Goal: Task Accomplishment & Management: Manage account settings

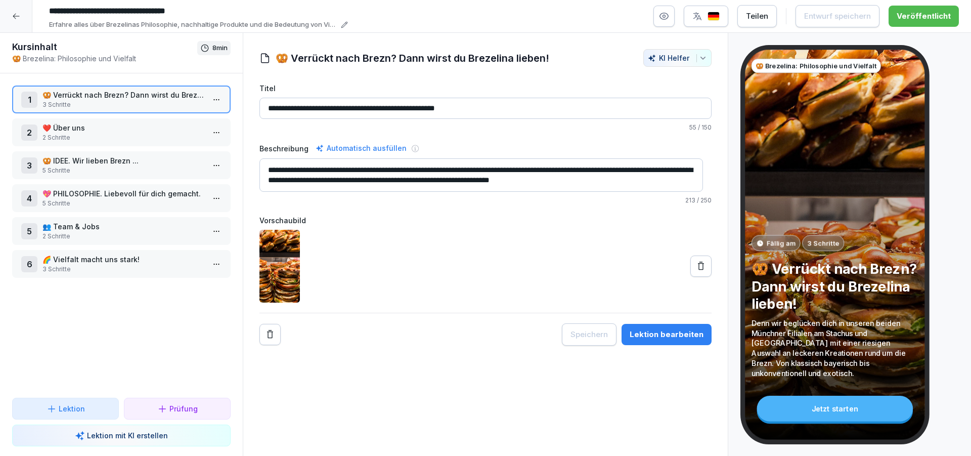
click at [12, 19] on icon at bounding box center [16, 16] width 8 height 8
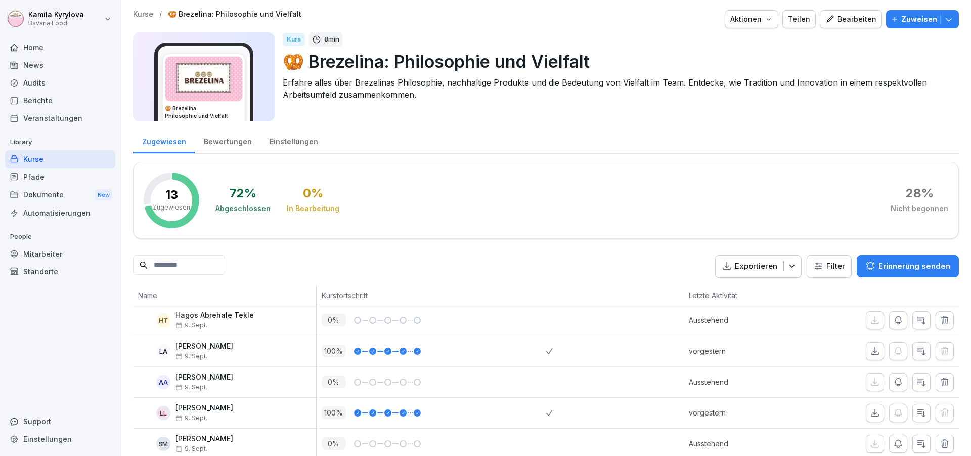
click at [28, 159] on div "Kurse" at bounding box center [60, 159] width 110 height 18
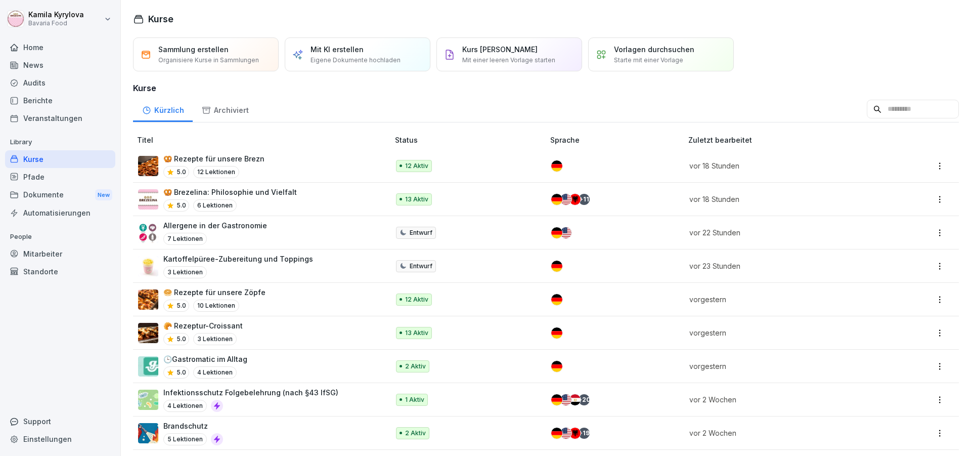
click at [192, 162] on p "🥨 Rezepte für unsere Brezn" at bounding box center [213, 158] width 101 height 11
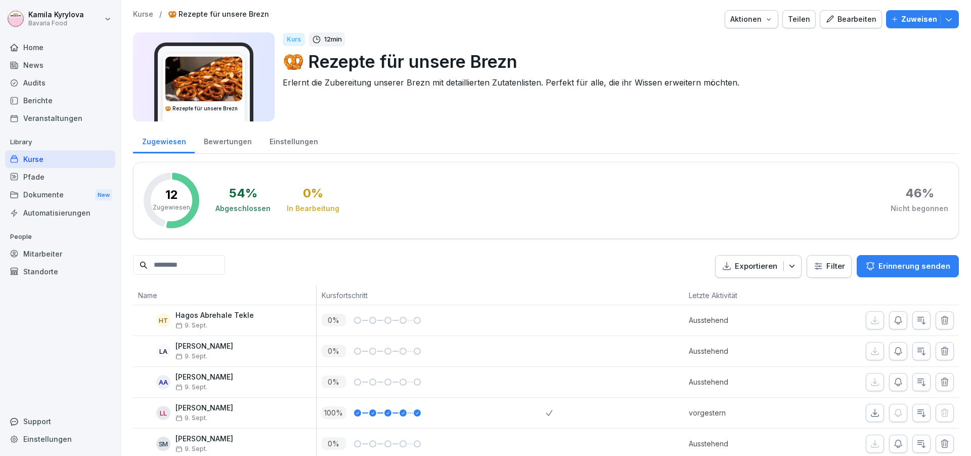
click at [833, 15] on div "Bearbeiten" at bounding box center [851, 19] width 51 height 11
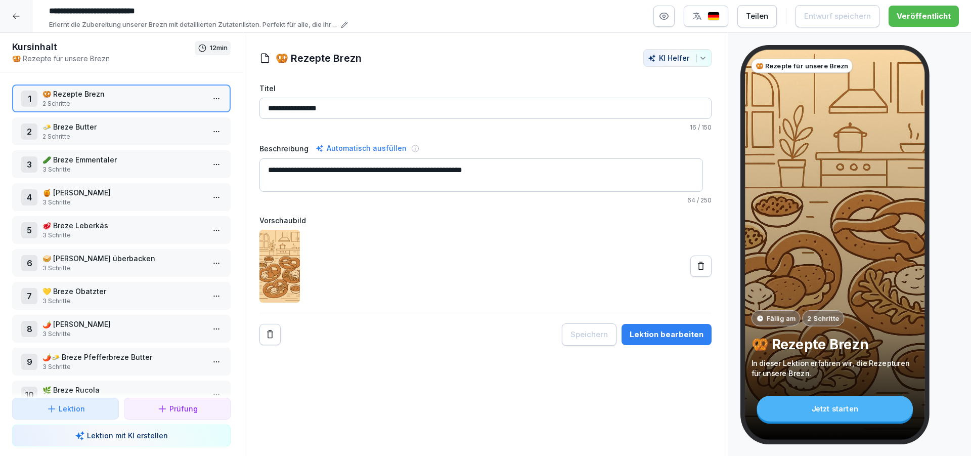
click at [132, 135] on p "2 Schritte" at bounding box center [123, 136] width 162 height 9
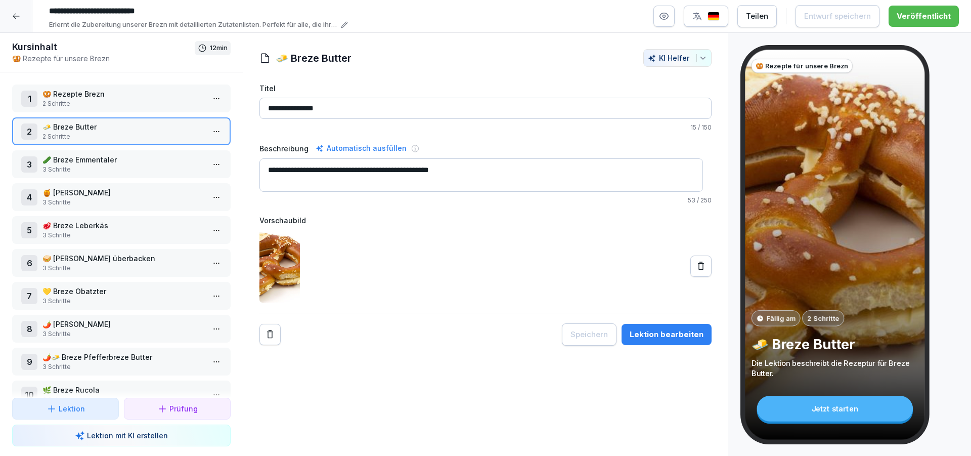
click at [207, 137] on html "**********" at bounding box center [485, 228] width 971 height 456
click at [165, 154] on div "Schritte bearbeiten" at bounding box center [170, 151] width 77 height 11
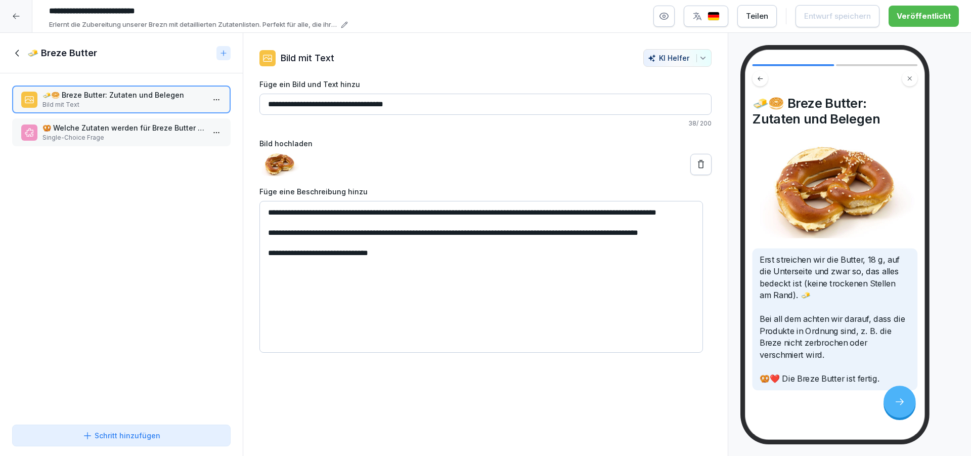
click at [104, 135] on p "Single-Choice Frage" at bounding box center [123, 137] width 162 height 9
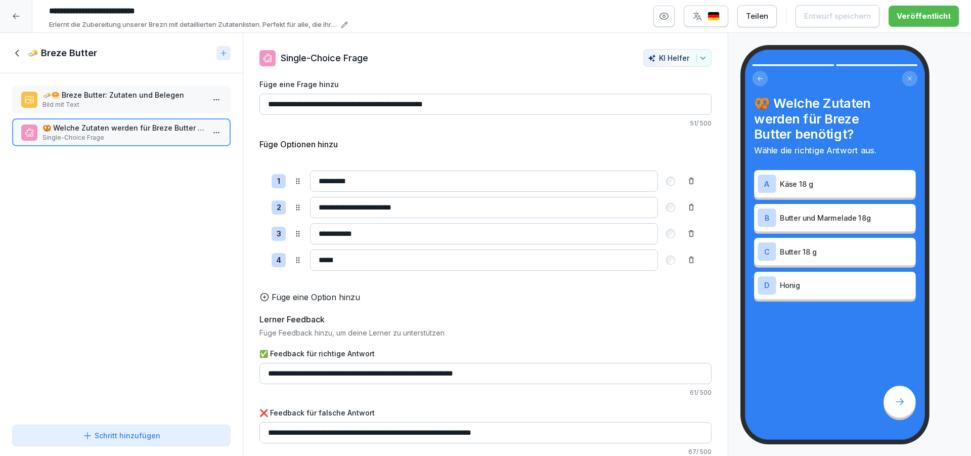
click at [13, 19] on icon at bounding box center [16, 16] width 8 height 8
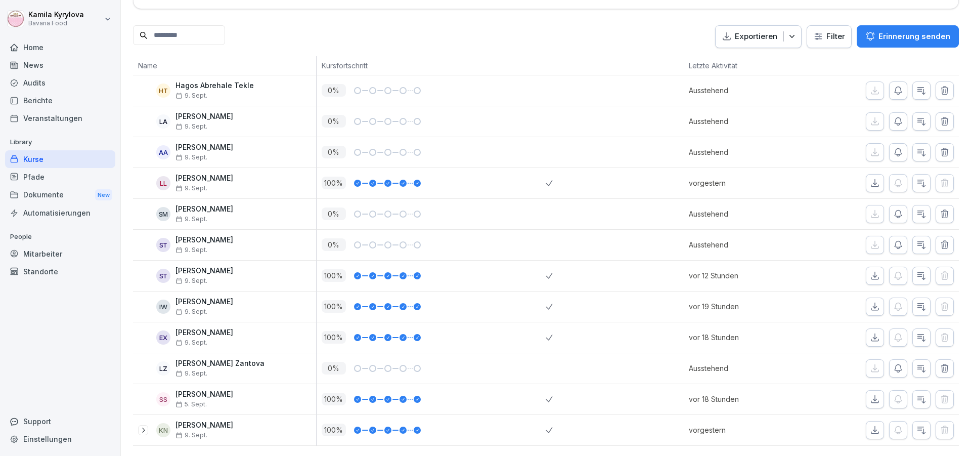
scroll to position [247, 0]
click at [32, 163] on div "Kurse" at bounding box center [60, 159] width 110 height 18
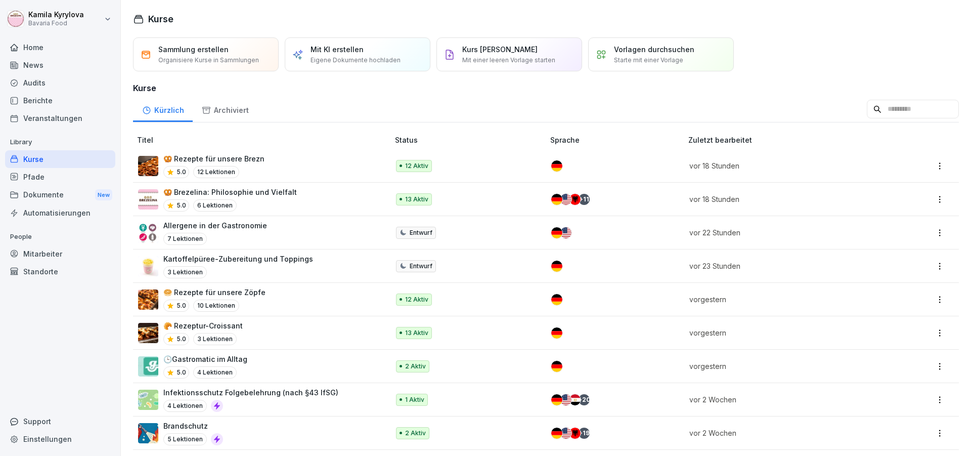
click at [928, 163] on html "Kamila Kyrylova Bavaria Food Home News Audits Berichte Veranstaltungen Library …" at bounding box center [485, 228] width 971 height 456
click at [857, 183] on div "Bearbeiten" at bounding box center [864, 186] width 37 height 11
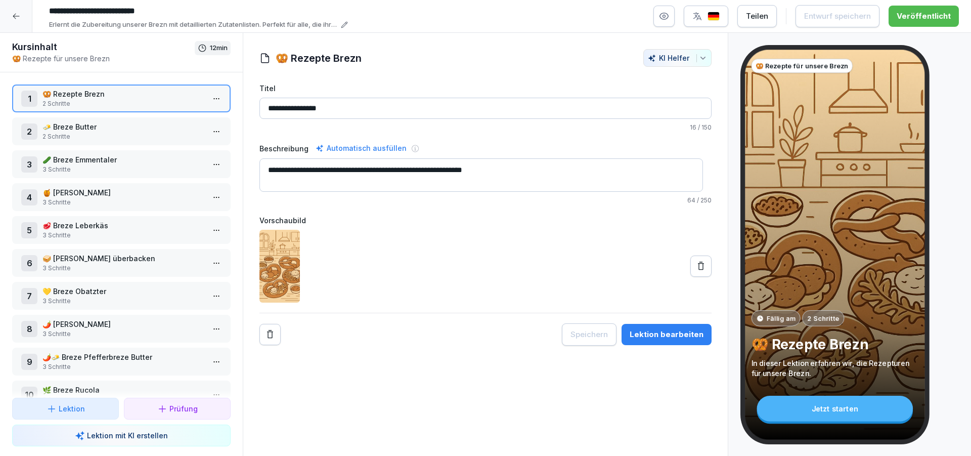
click at [759, 19] on div "Teilen" at bounding box center [757, 16] width 22 height 11
click at [388, 79] on div "**********" at bounding box center [486, 197] width 452 height 296
click at [17, 15] on icon at bounding box center [16, 16] width 8 height 8
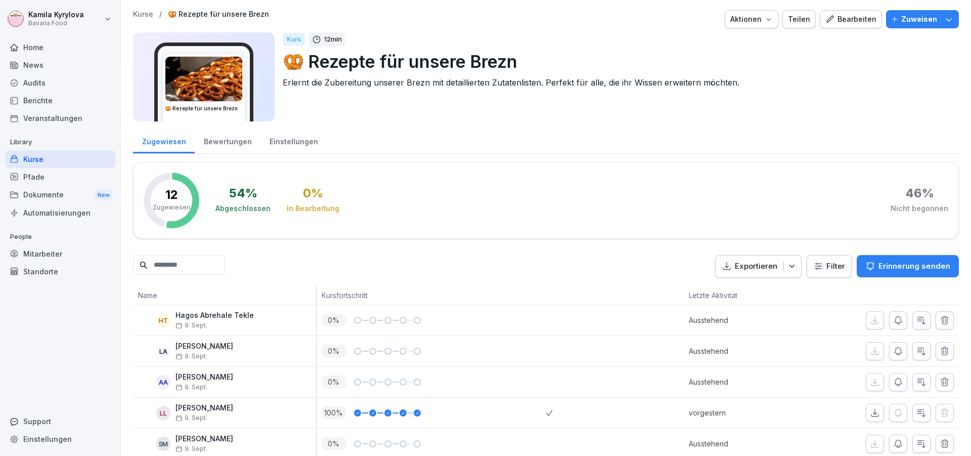
click at [39, 250] on div "Mitarbeiter" at bounding box center [60, 254] width 110 height 18
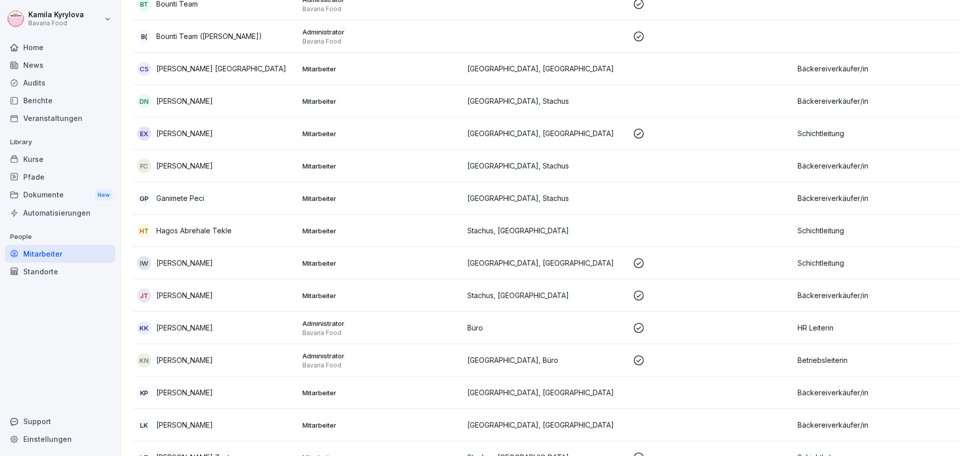
scroll to position [243, 0]
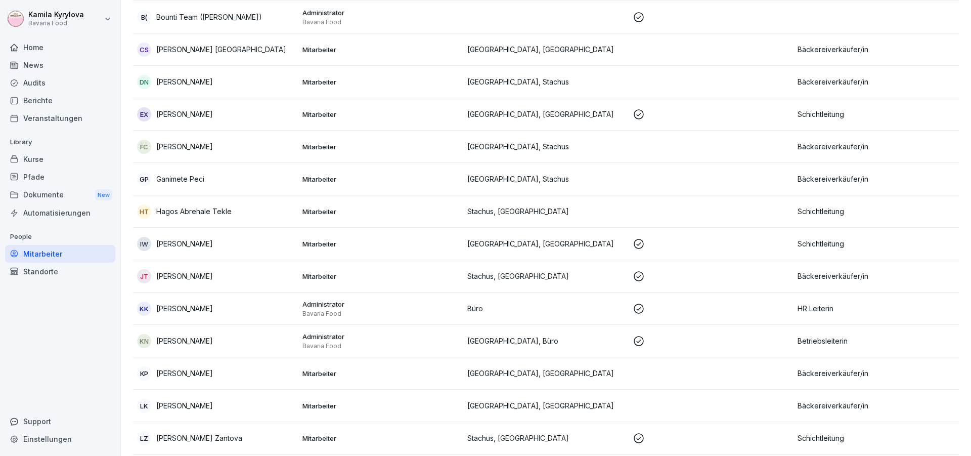
click at [38, 161] on div "Kurse" at bounding box center [60, 159] width 110 height 18
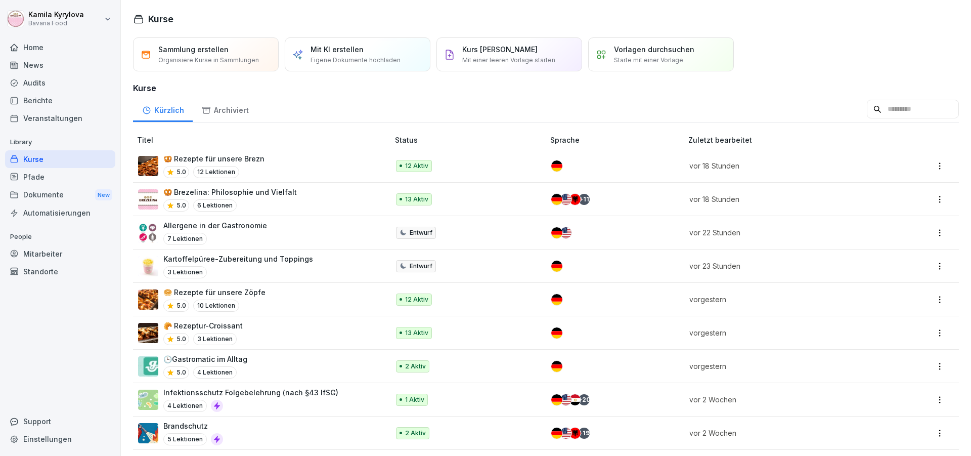
click at [240, 223] on p "Allergene in der Gastronomie" at bounding box center [215, 225] width 104 height 11
click at [30, 117] on div "Veranstaltungen" at bounding box center [60, 118] width 110 height 18
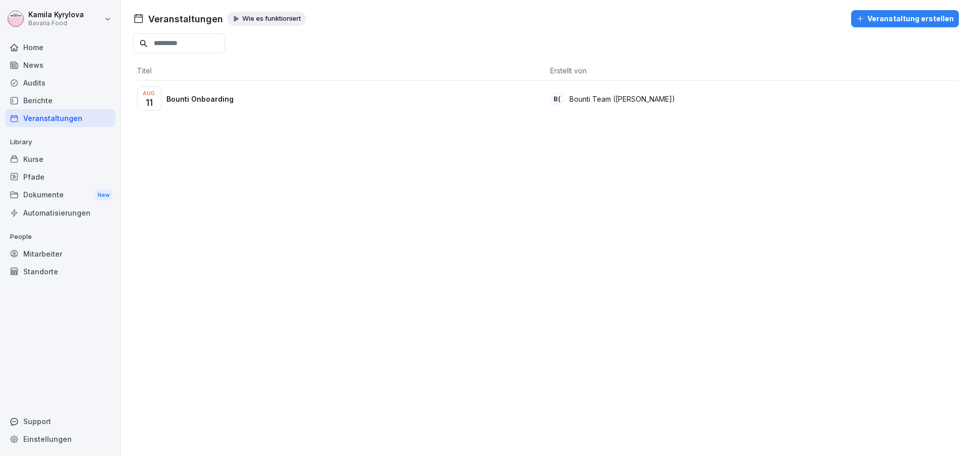
click at [31, 101] on div "Berichte" at bounding box center [60, 101] width 110 height 18
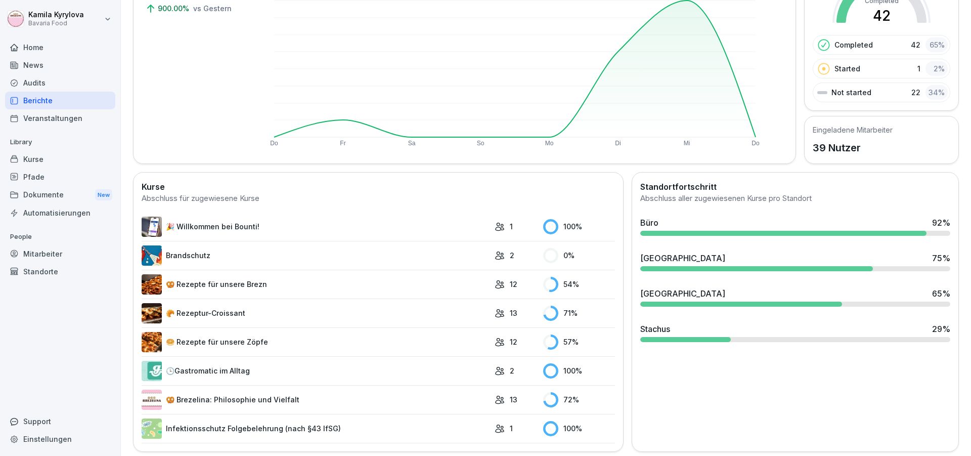
scroll to position [134, 0]
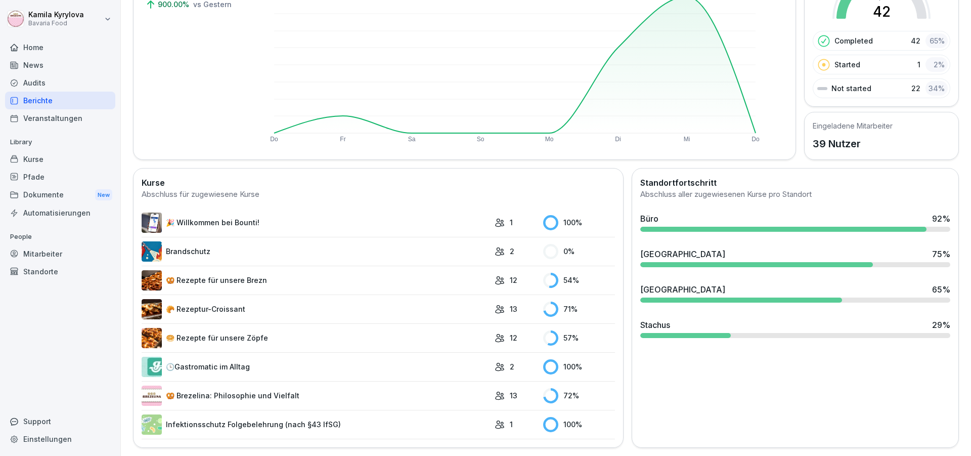
click at [495, 333] on icon at bounding box center [500, 338] width 10 height 10
click at [191, 331] on link "🥯 Rezepte für unsere Zöpfe" at bounding box center [316, 338] width 348 height 20
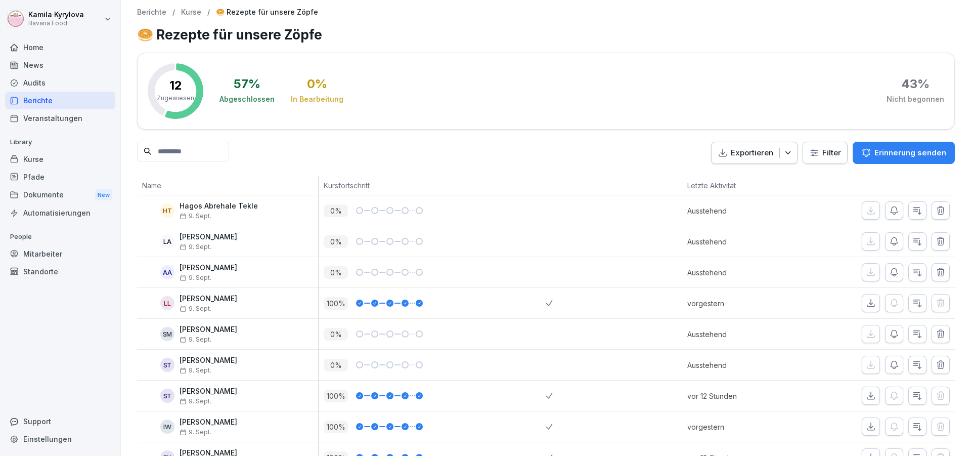
click at [228, 151] on input at bounding box center [183, 152] width 92 height 20
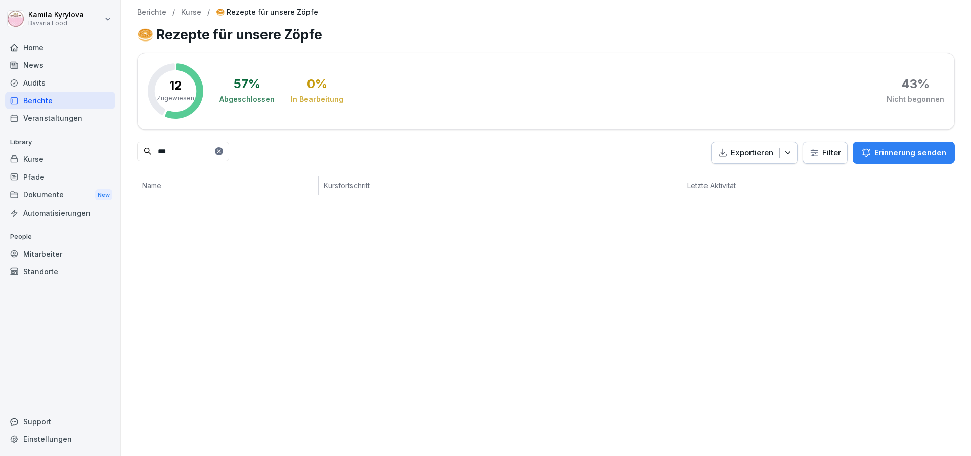
type input "***"
click at [36, 165] on div "Kurse" at bounding box center [60, 159] width 110 height 18
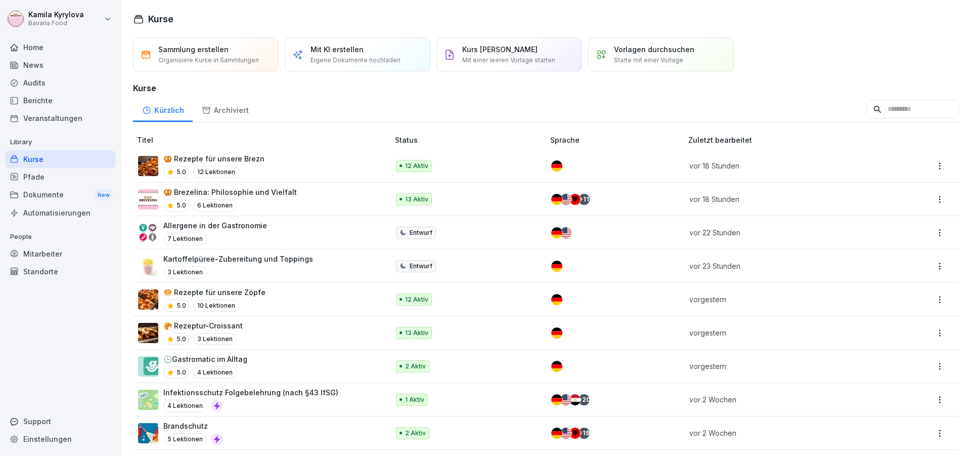
click at [237, 161] on p "🥨 Rezepte für unsere Brezn" at bounding box center [213, 158] width 101 height 11
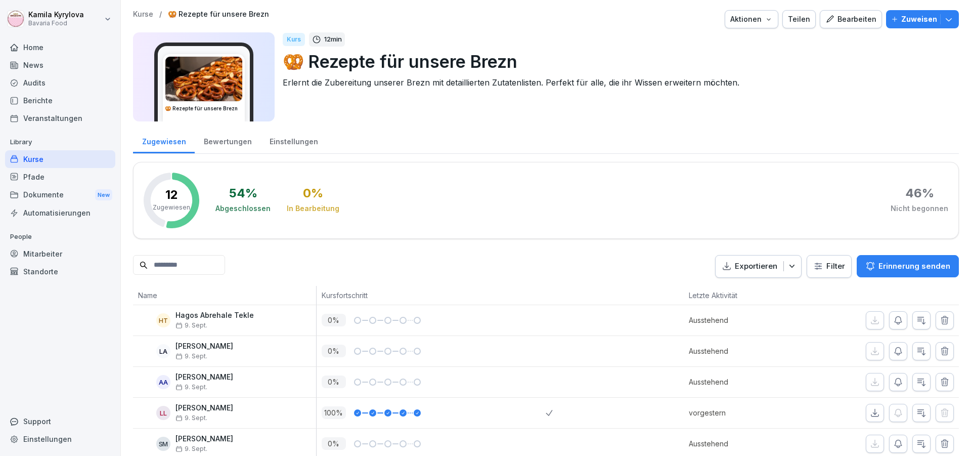
click at [907, 24] on p "Zuweisen" at bounding box center [919, 19] width 36 height 11
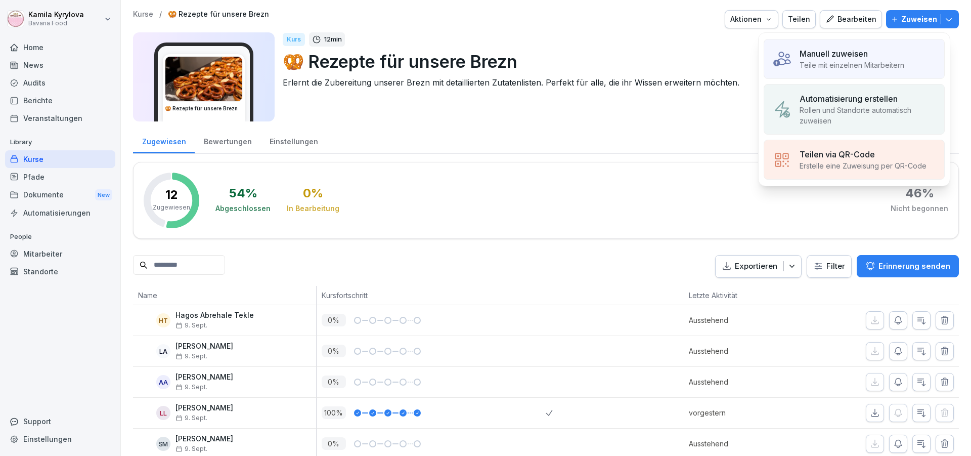
click at [864, 61] on p "Teile mit einzelnen Mitarbeitern" at bounding box center [852, 65] width 105 height 11
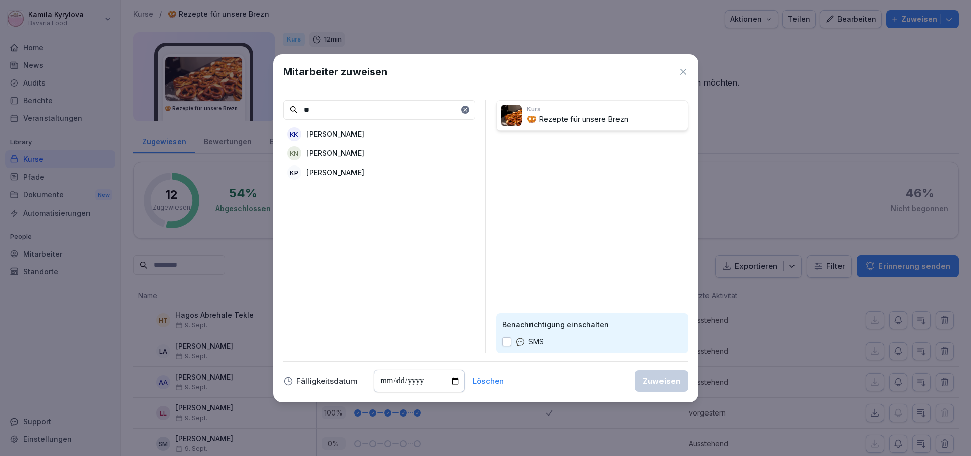
type input "**"
click at [341, 134] on p "Kamila Kyrylova" at bounding box center [336, 133] width 58 height 11
click at [663, 384] on div "Zuweisen" at bounding box center [661, 380] width 37 height 11
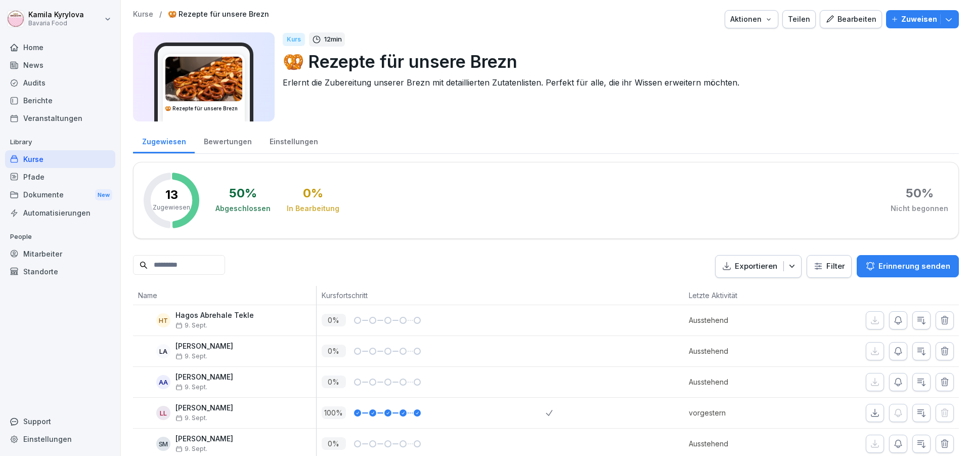
click at [30, 162] on div "Kurse" at bounding box center [60, 159] width 110 height 18
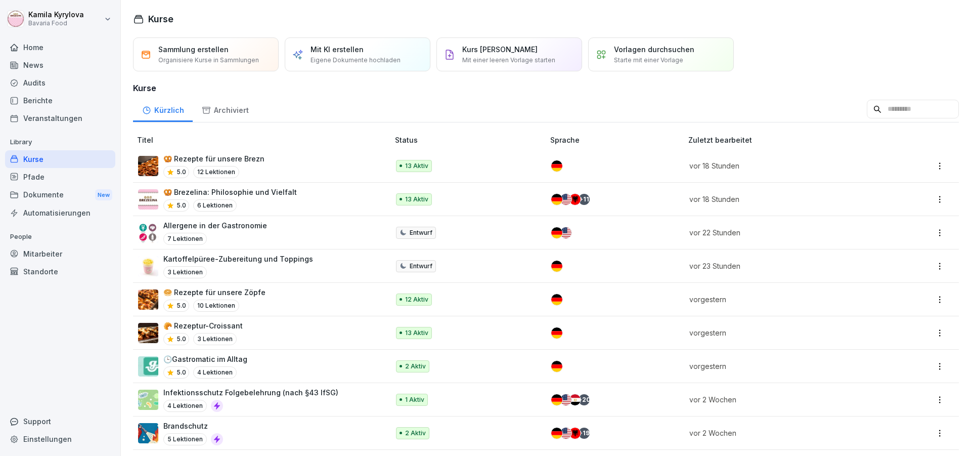
click at [248, 293] on p "🥯 Rezepte für unsere Zöpfe" at bounding box center [214, 292] width 102 height 11
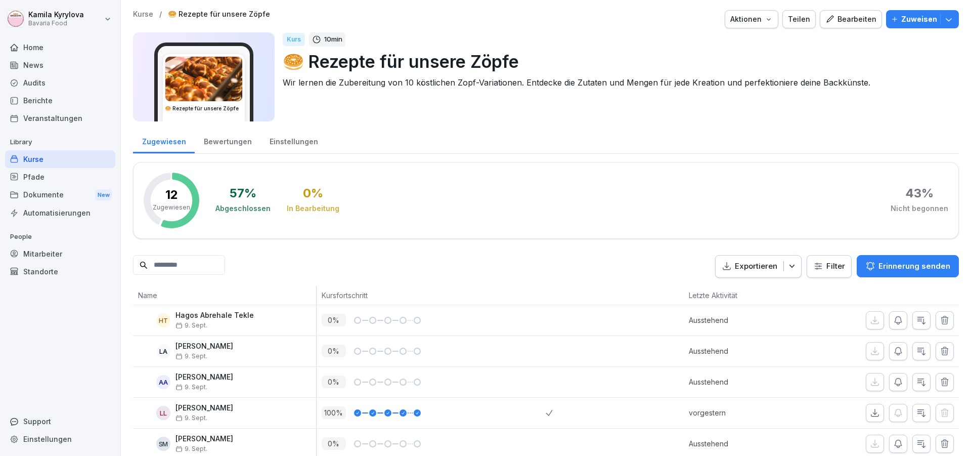
click at [916, 14] on p "Zuweisen" at bounding box center [919, 19] width 36 height 11
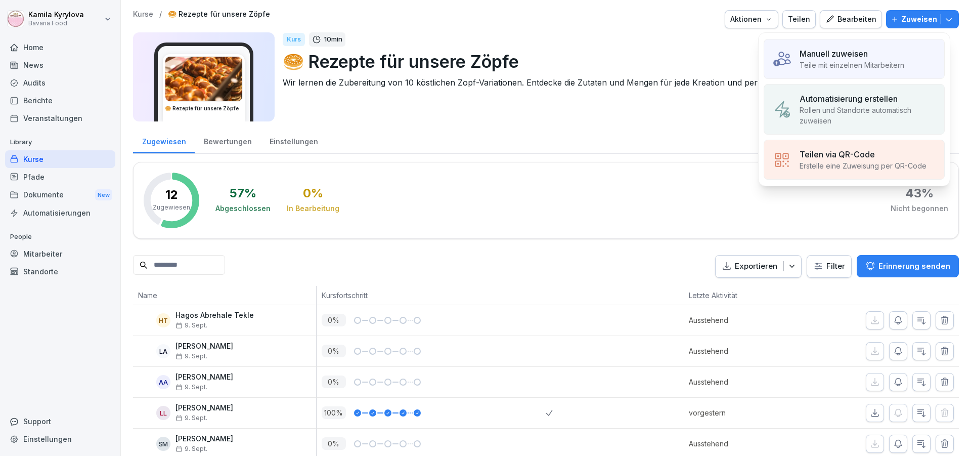
click at [862, 54] on p "Manuell zuweisen" at bounding box center [834, 54] width 68 height 12
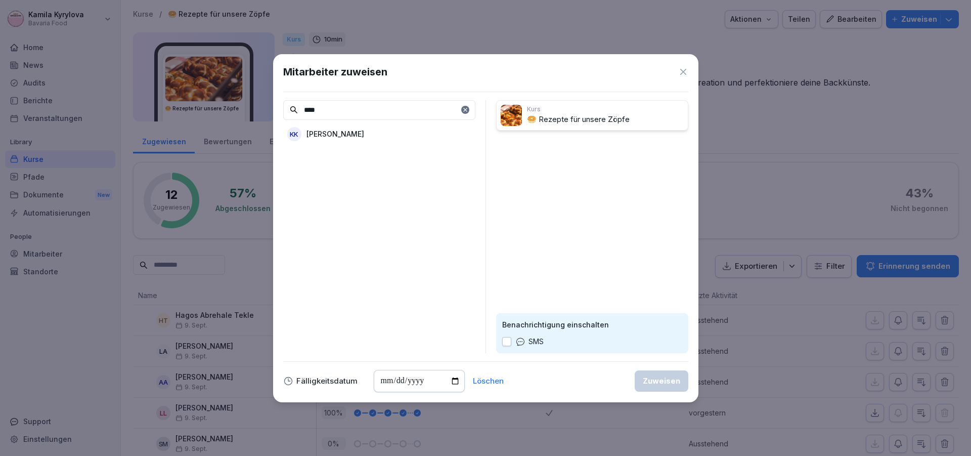
type input "****"
click at [359, 135] on p "[PERSON_NAME]" at bounding box center [336, 133] width 58 height 11
click at [674, 381] on div "Zuweisen" at bounding box center [661, 380] width 37 height 11
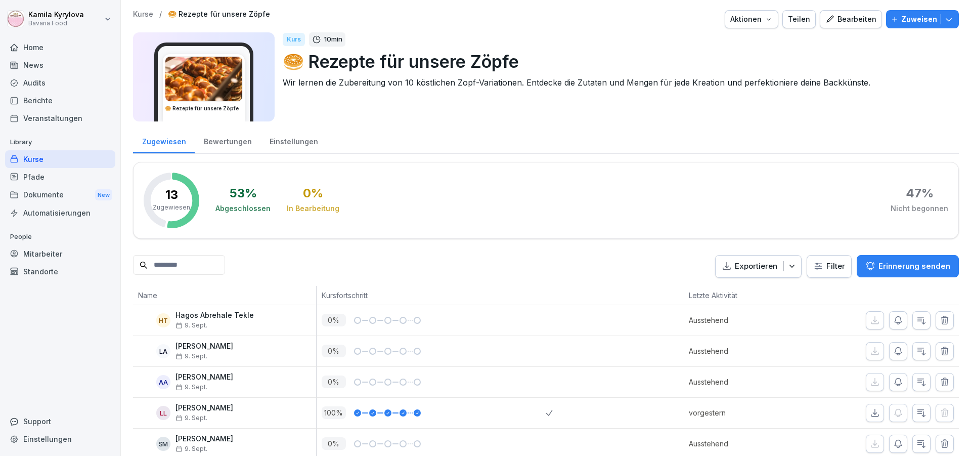
scroll to position [182, 0]
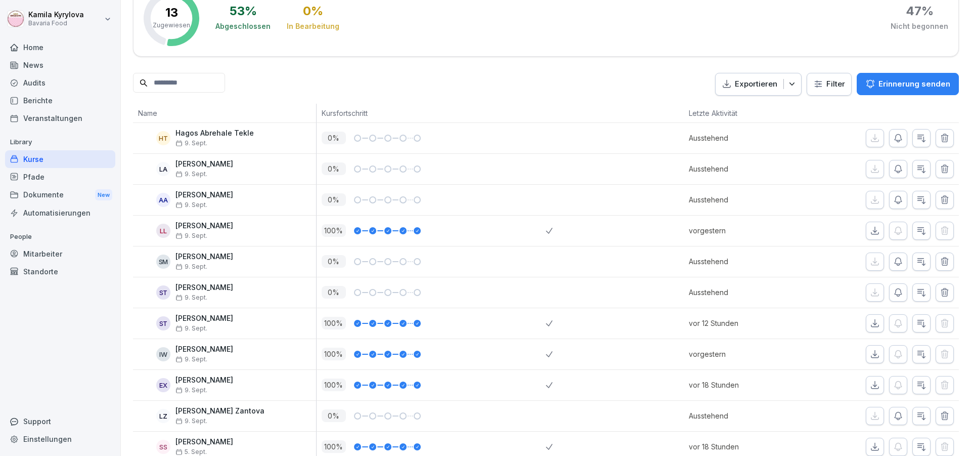
click at [35, 159] on div "Kurse" at bounding box center [60, 159] width 110 height 18
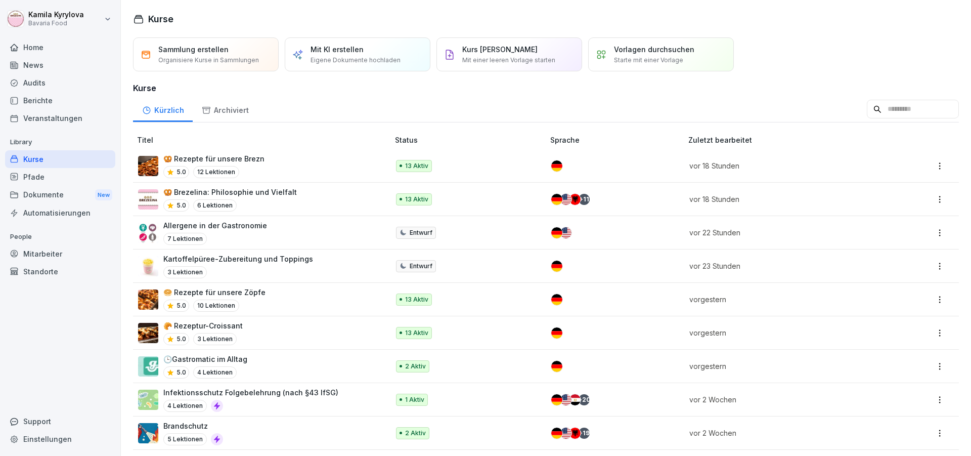
click at [255, 368] on div "🕒Gastromatic im Alltag 5.0 4 Lektionen" at bounding box center [258, 366] width 241 height 25
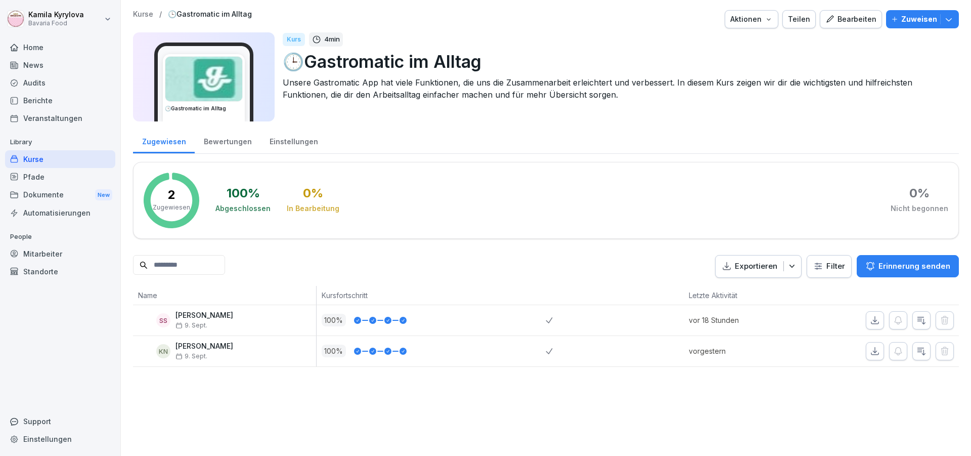
click at [889, 25] on button "Zuweisen" at bounding box center [922, 19] width 73 height 18
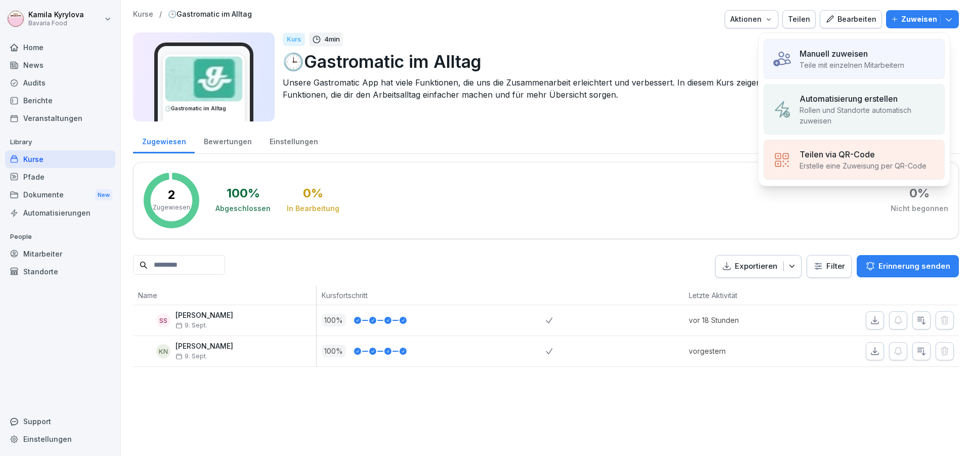
click at [865, 56] on p "Manuell zuweisen" at bounding box center [834, 54] width 68 height 12
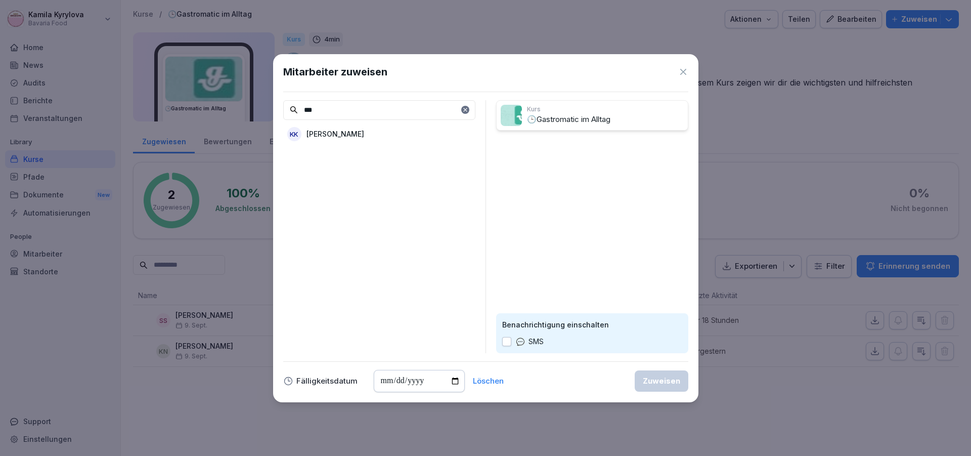
type input "***"
click at [309, 133] on p "[PERSON_NAME]" at bounding box center [336, 133] width 58 height 11
click at [659, 386] on button "Zuweisen" at bounding box center [662, 380] width 54 height 21
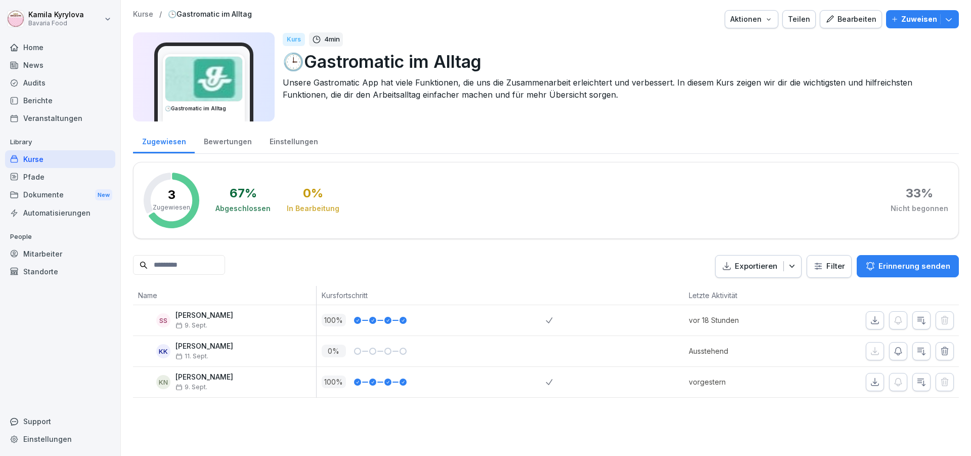
click at [41, 157] on div "Kurse" at bounding box center [60, 159] width 110 height 18
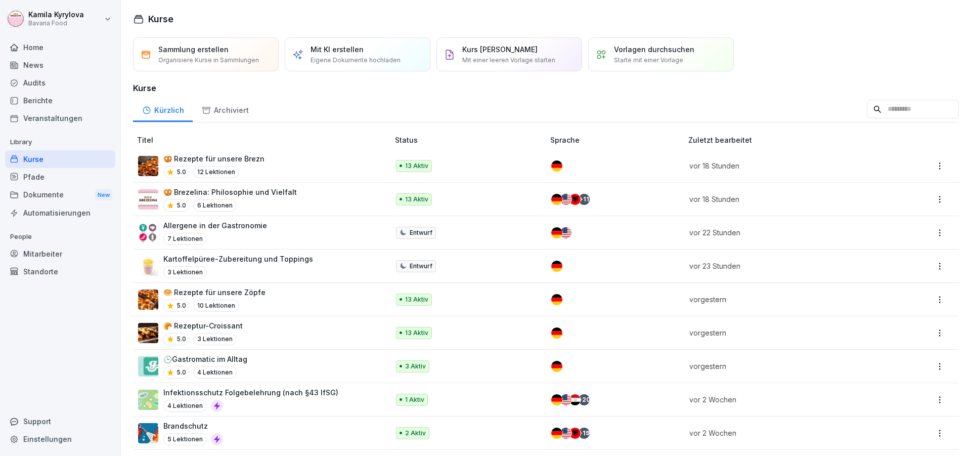
click at [237, 228] on p "Allergene in der Gastronomie" at bounding box center [215, 225] width 104 height 11
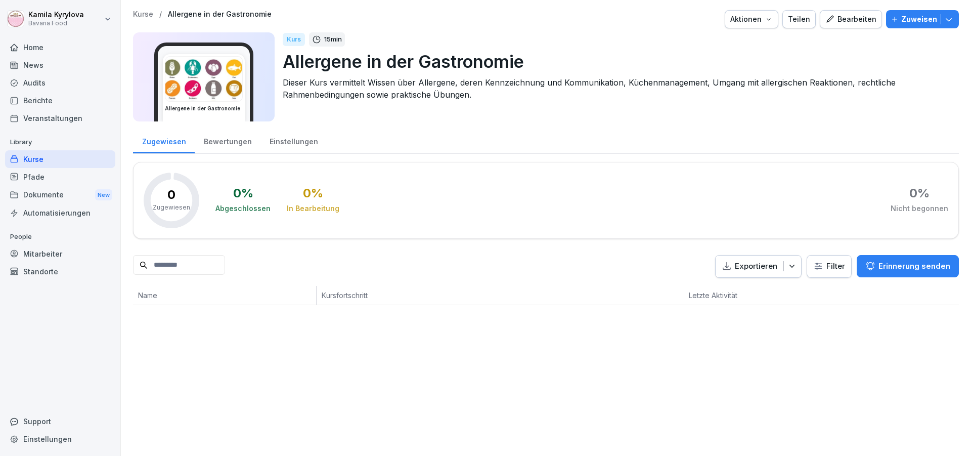
click at [895, 20] on div "Zuweisen" at bounding box center [922, 19] width 63 height 11
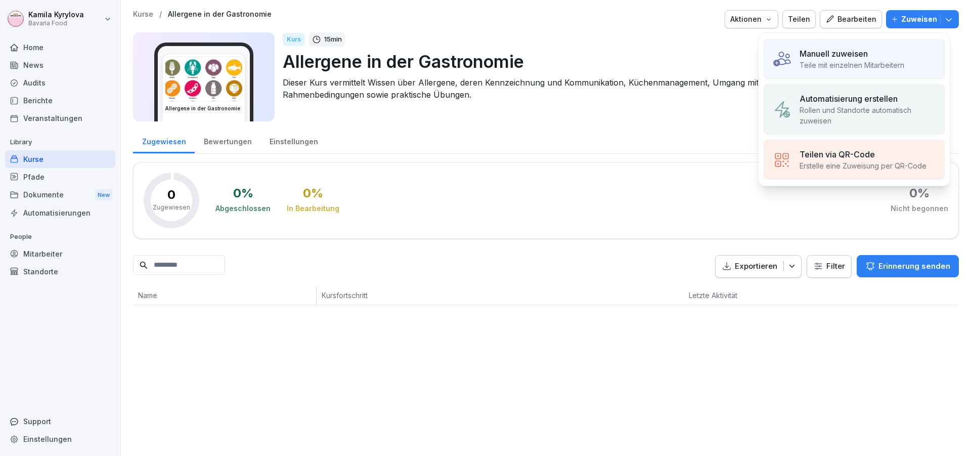
click at [855, 62] on p "Teile mit einzelnen Mitarbeitern" at bounding box center [852, 65] width 105 height 11
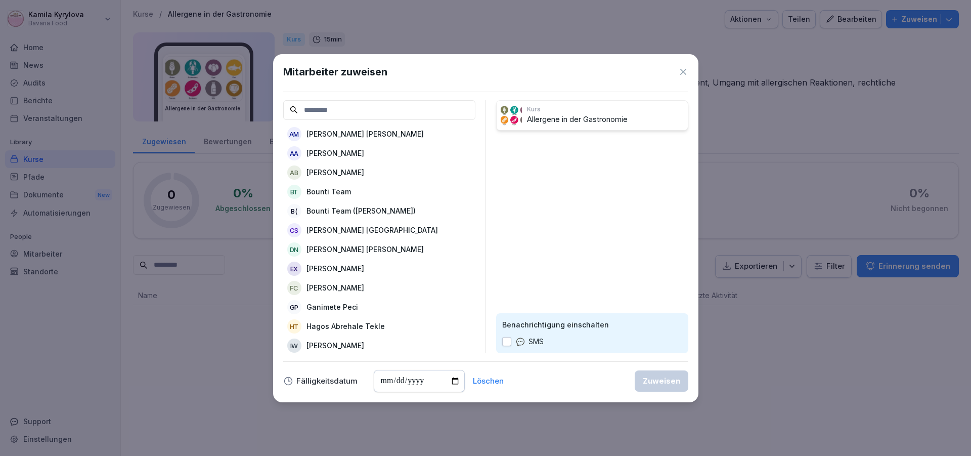
click at [383, 114] on input at bounding box center [379, 110] width 192 height 20
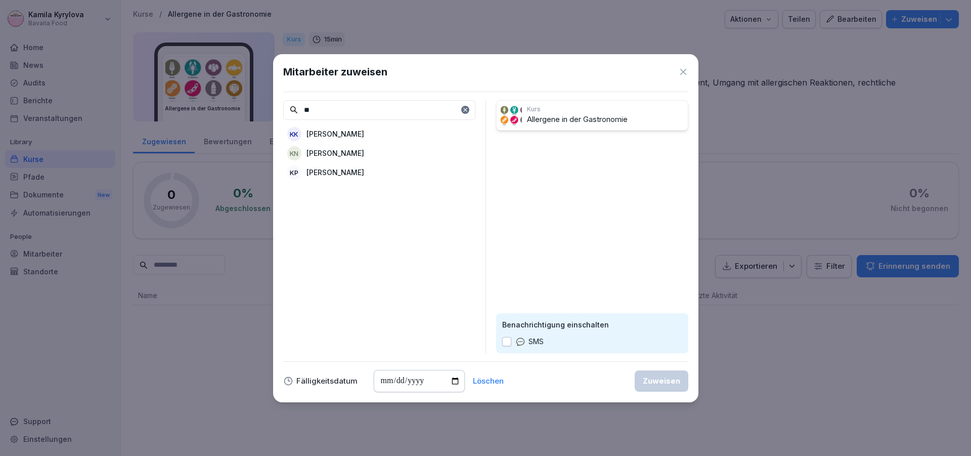
type input "**"
click at [357, 135] on p "[PERSON_NAME]" at bounding box center [336, 133] width 58 height 11
click at [668, 383] on div "Zuweisen" at bounding box center [661, 380] width 37 height 11
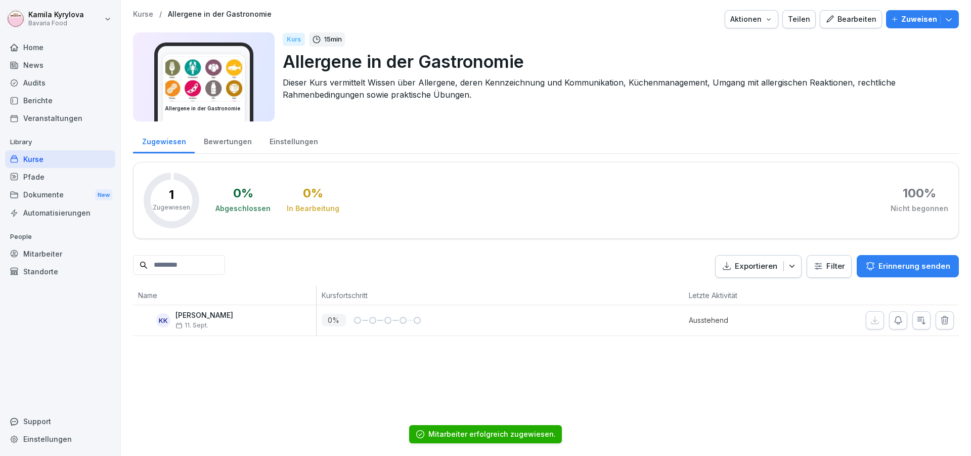
click at [44, 158] on div "Kurse" at bounding box center [60, 159] width 110 height 18
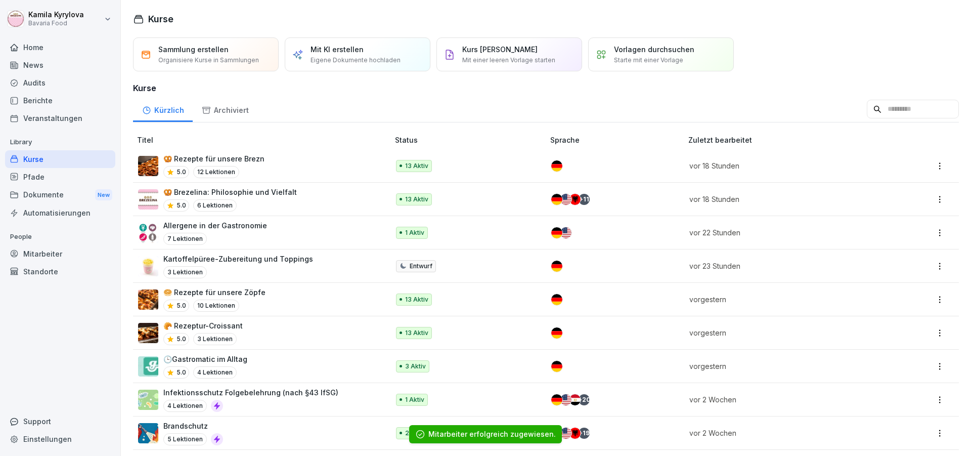
scroll to position [61, 0]
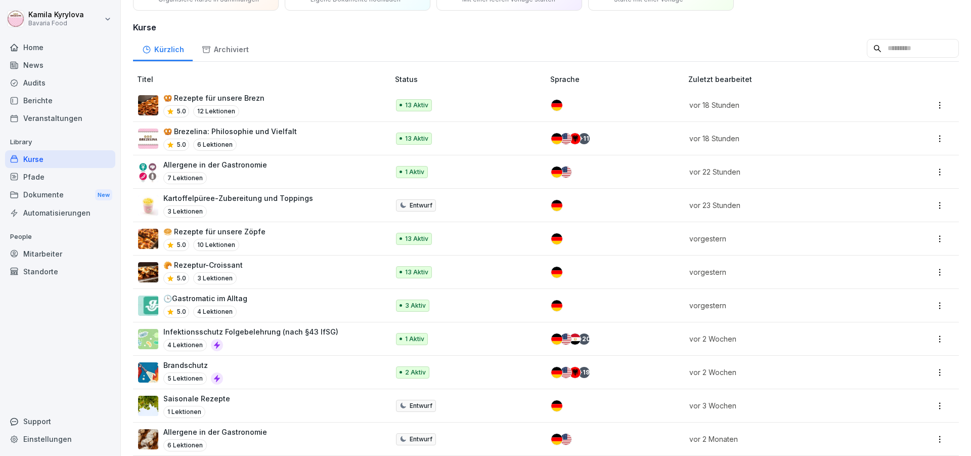
click at [264, 332] on p "Infektionsschutz Folgebelehrung (nach §43 IfSG)" at bounding box center [250, 331] width 175 height 11
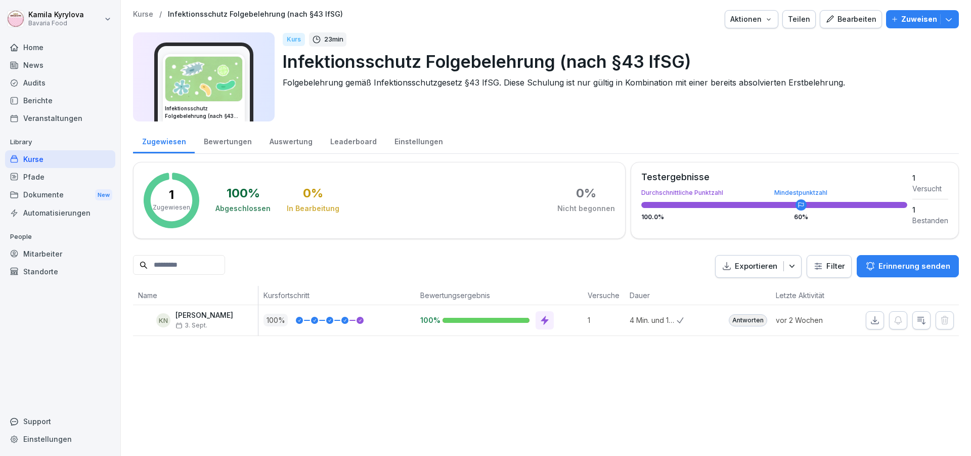
click at [905, 14] on p "Zuweisen" at bounding box center [919, 19] width 36 height 11
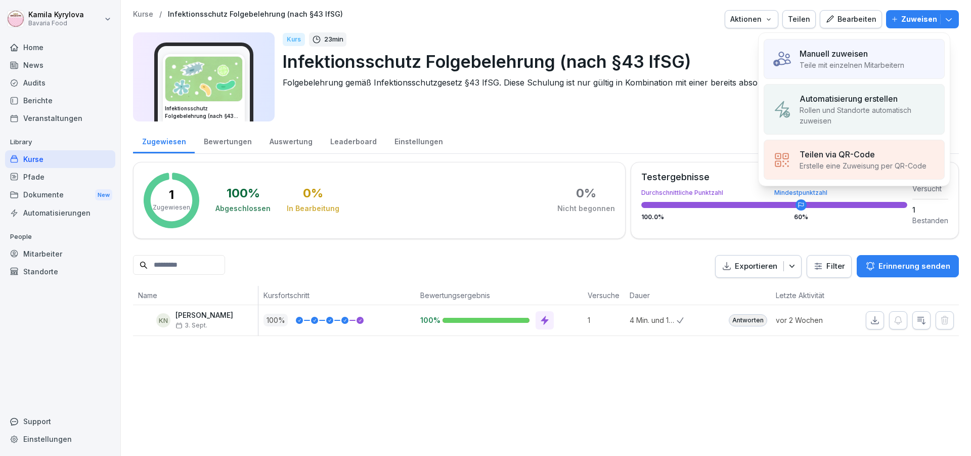
click at [856, 65] on p "Teile mit einzelnen Mitarbeitern" at bounding box center [852, 65] width 105 height 11
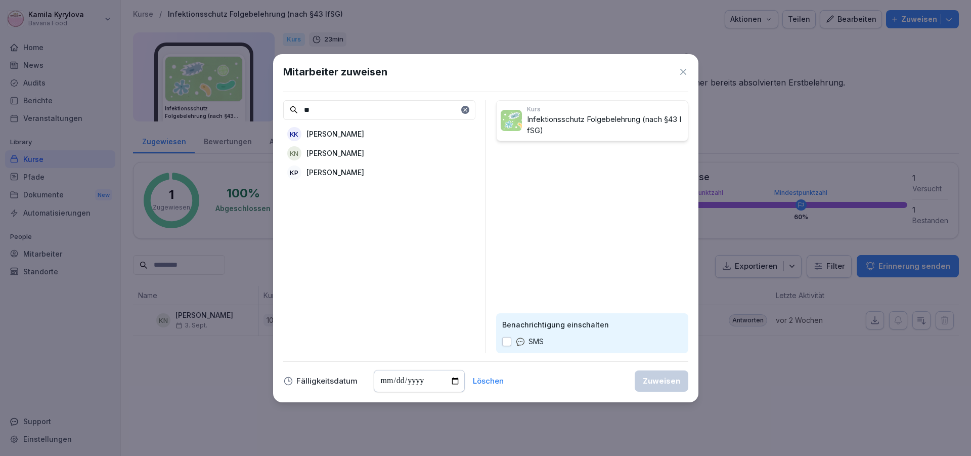
type input "**"
click at [337, 132] on p "[PERSON_NAME]" at bounding box center [336, 133] width 58 height 11
click at [668, 380] on div "Zuweisen" at bounding box center [661, 380] width 37 height 11
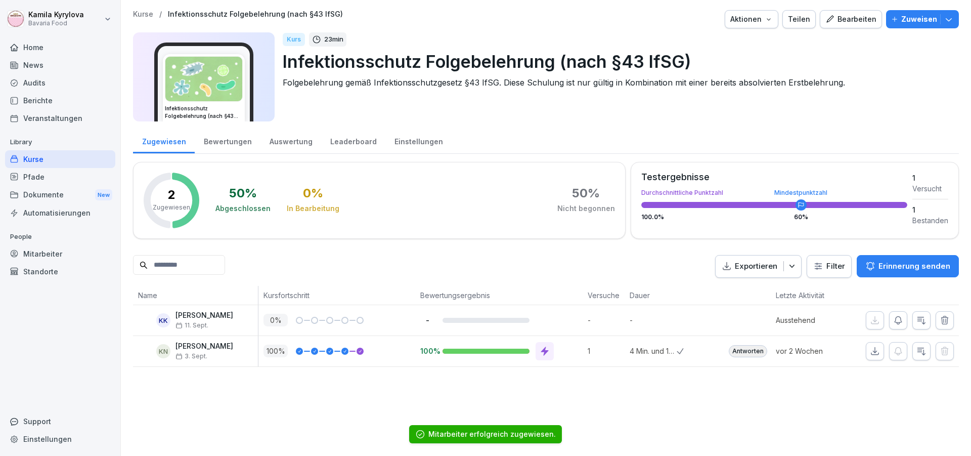
click at [26, 158] on div "Kurse" at bounding box center [60, 159] width 110 height 18
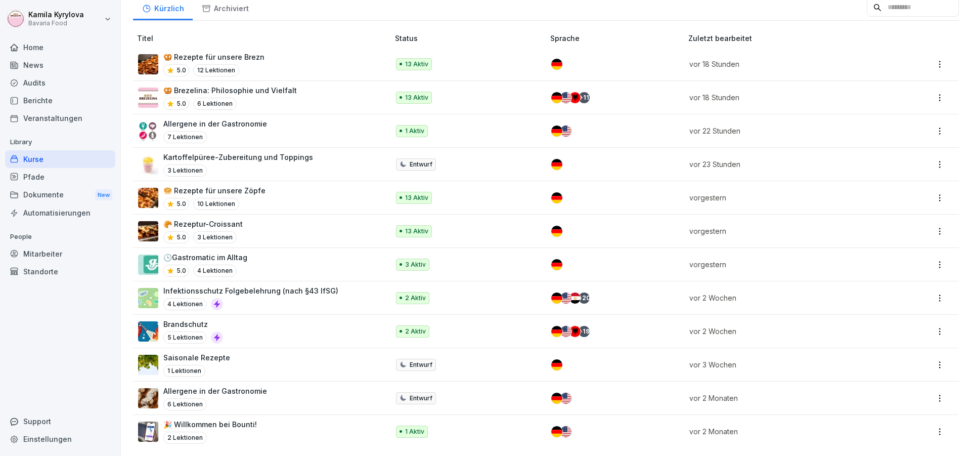
scroll to position [50, 0]
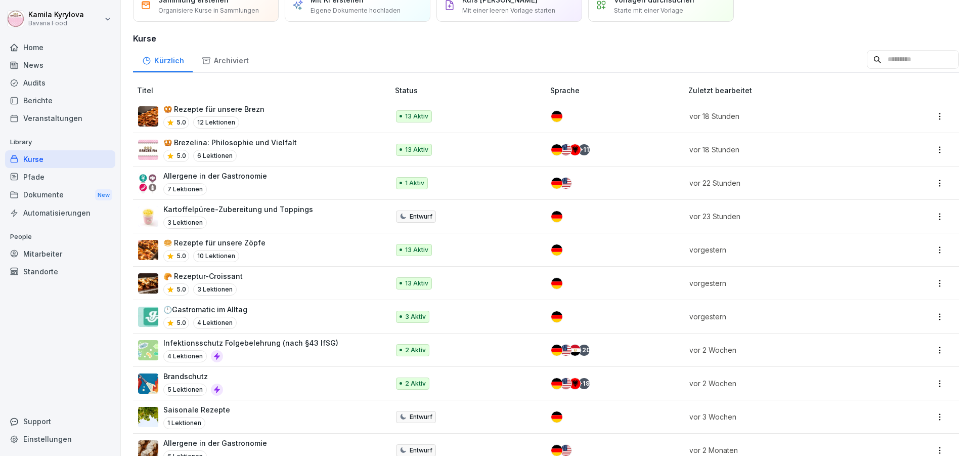
click at [251, 214] on div "Kartoffelpüree-Zubereitung und Toppings 3 Lektionen" at bounding box center [238, 216] width 150 height 25
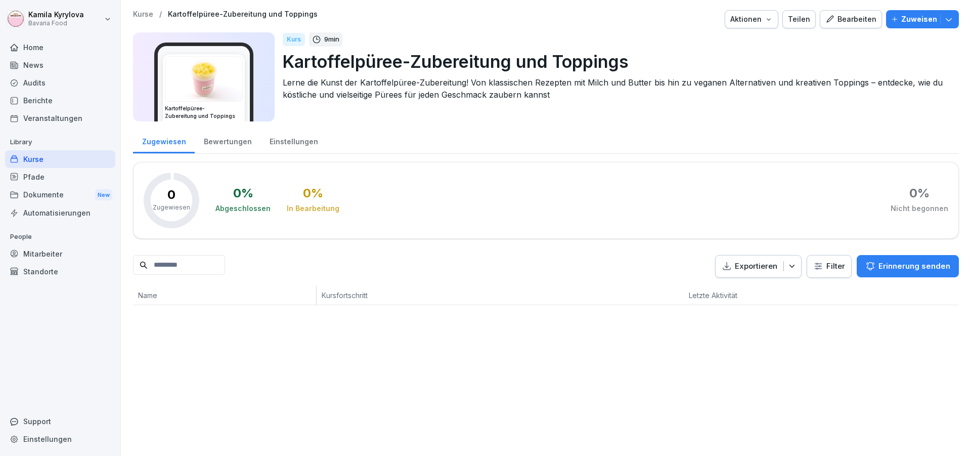
click at [906, 20] on p "Zuweisen" at bounding box center [919, 19] width 36 height 11
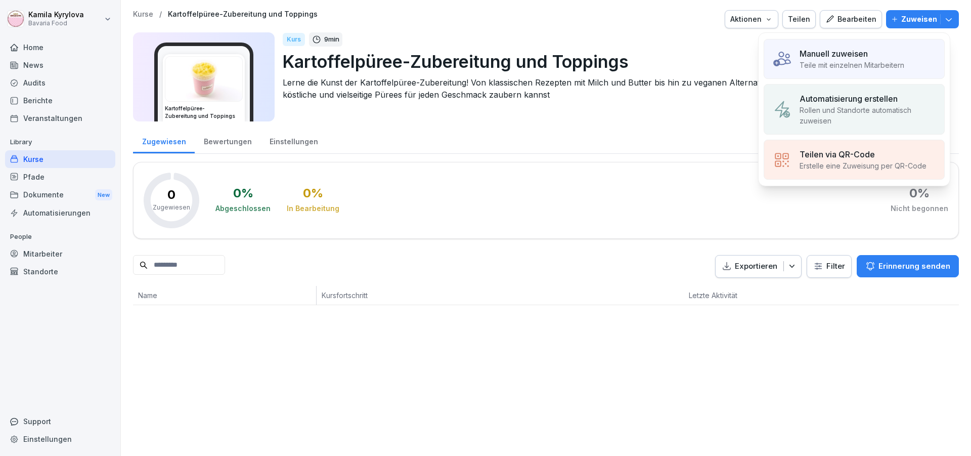
click at [864, 65] on p "Teile mit einzelnen Mitarbeitern" at bounding box center [852, 65] width 105 height 11
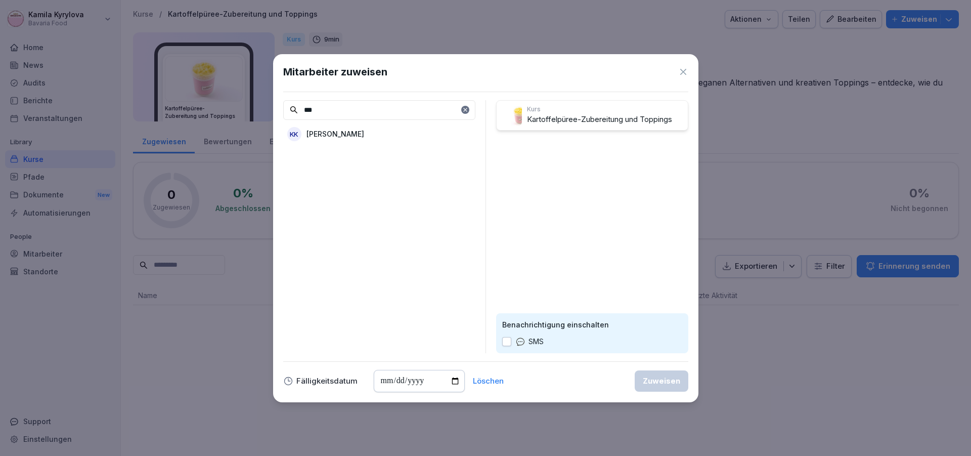
type input "***"
click at [356, 133] on p "[PERSON_NAME]" at bounding box center [336, 133] width 58 height 11
click at [639, 379] on button "Zuweisen" at bounding box center [662, 380] width 54 height 21
